Goal: Transaction & Acquisition: Download file/media

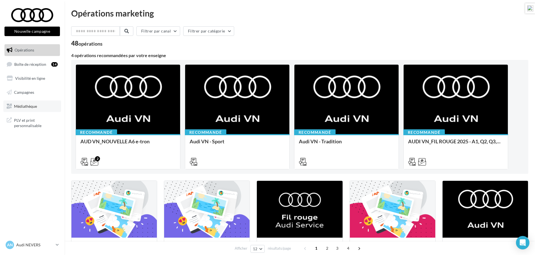
click at [19, 106] on span "Médiathèque" at bounding box center [25, 106] width 23 height 5
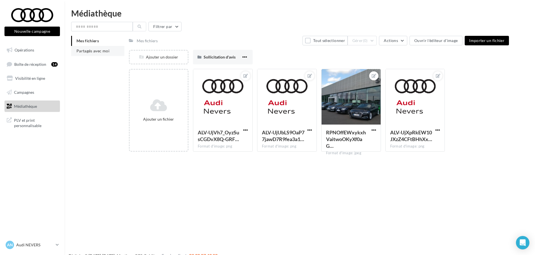
click at [87, 52] on span "Partagés avec moi" at bounding box center [92, 50] width 33 height 5
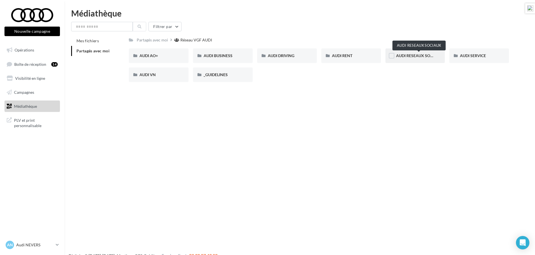
click at [431, 58] on span "AUDI RESEAUX SOCIAUX" at bounding box center [419, 55] width 46 height 5
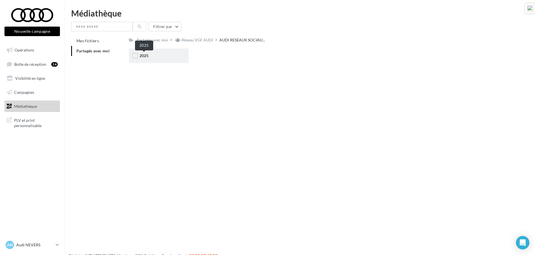
click at [147, 56] on span "2025" at bounding box center [143, 55] width 9 height 5
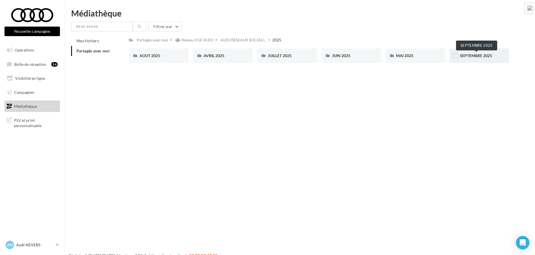
click at [478, 58] on span "SEPTEMBRE 2025" at bounding box center [476, 55] width 32 height 5
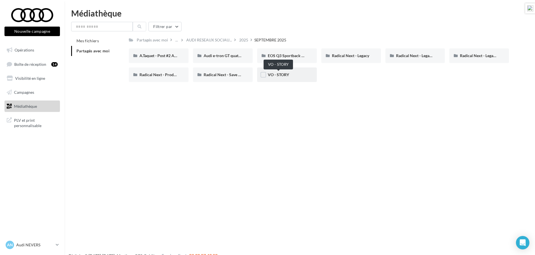
click at [282, 76] on span "VO - STORY" at bounding box center [278, 74] width 21 height 5
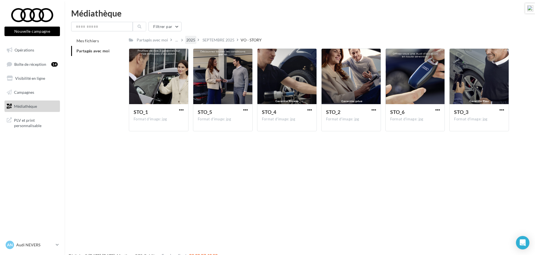
click at [190, 41] on div "2025" at bounding box center [190, 40] width 9 height 6
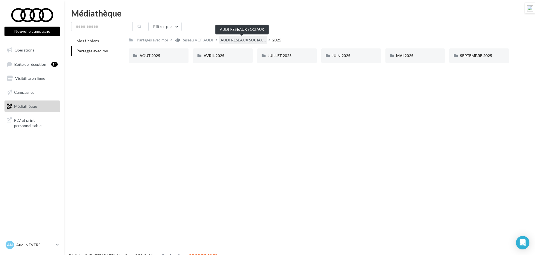
click at [236, 39] on span "AUDI RESEAUX SOCIAU..." at bounding box center [243, 40] width 46 height 6
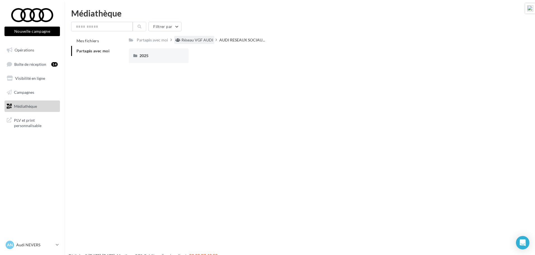
click at [202, 39] on div "Réseau VGF AUDI" at bounding box center [197, 40] width 32 height 6
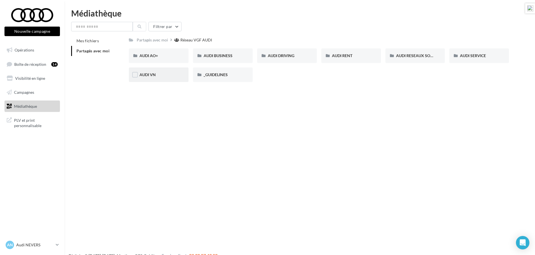
click at [150, 72] on span "AUDI VN" at bounding box center [147, 74] width 16 height 5
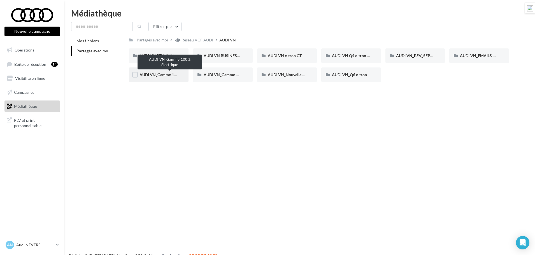
click at [169, 74] on span "AUDI VN_Gamme 100% électrique" at bounding box center [169, 74] width 60 height 5
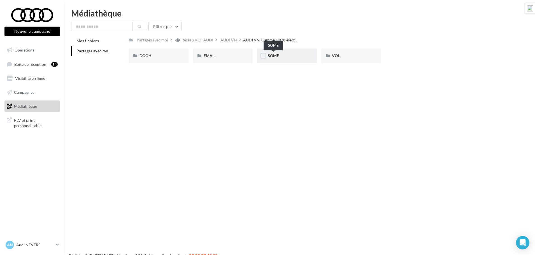
click at [272, 55] on span "SOME" at bounding box center [273, 55] width 11 height 5
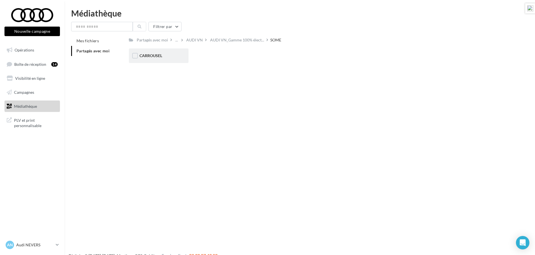
click at [156, 56] on span "CARROUSEL" at bounding box center [150, 55] width 23 height 5
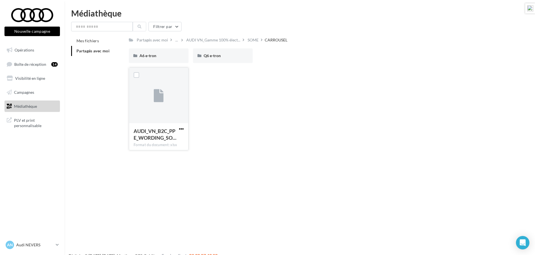
click at [181, 130] on span "button" at bounding box center [181, 129] width 5 height 5
click at [169, 137] on button "Télécharger" at bounding box center [157, 140] width 56 height 15
drag, startPoint x: 177, startPoint y: 40, endPoint x: 179, endPoint y: 43, distance: 3.3
click at [177, 40] on div "..." at bounding box center [176, 40] width 5 height 8
click at [200, 66] on button "AUDI VN" at bounding box center [215, 68] width 83 height 15
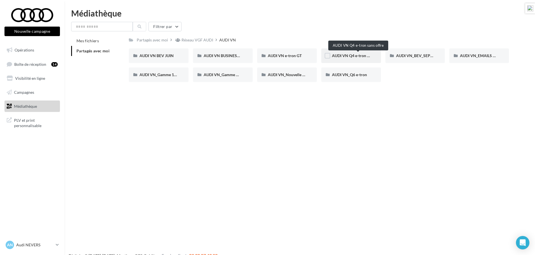
click at [359, 54] on span "AUDI VN Q4 e-tron sans offre" at bounding box center [358, 55] width 52 height 5
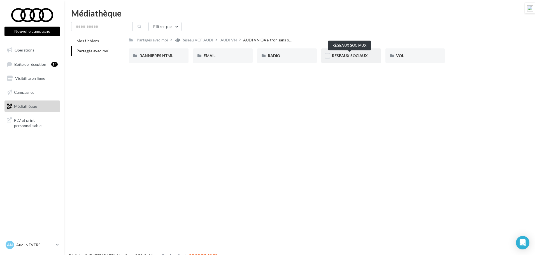
click at [342, 55] on span "RÉSEAUX SOCIAUX" at bounding box center [350, 55] width 36 height 5
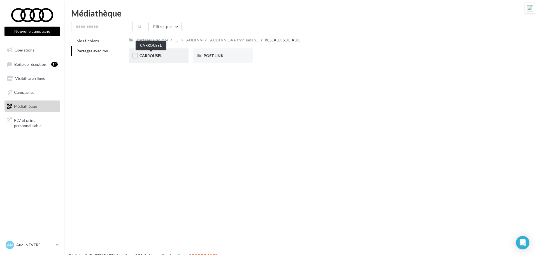
click at [153, 55] on span "CARROUSEL" at bounding box center [150, 55] width 23 height 5
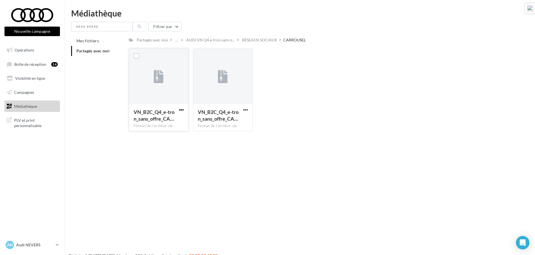
click at [181, 110] on span "button" at bounding box center [181, 109] width 5 height 5
click at [167, 118] on button "Télécharger" at bounding box center [157, 121] width 56 height 15
click at [245, 108] on span "button" at bounding box center [245, 109] width 5 height 5
click at [229, 122] on button "Télécharger" at bounding box center [221, 121] width 56 height 15
click at [23, 50] on span "Opérations" at bounding box center [25, 50] width 20 height 5
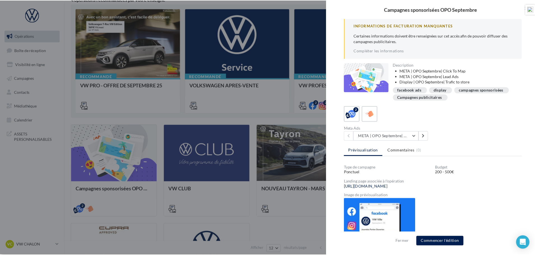
scroll to position [55, 0]
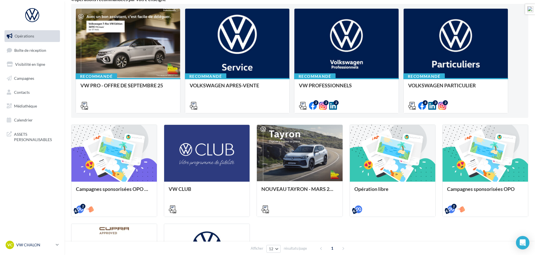
click at [38, 243] on p "VW CHALON" at bounding box center [34, 245] width 37 height 6
